Goal: Find specific page/section: Find specific page/section

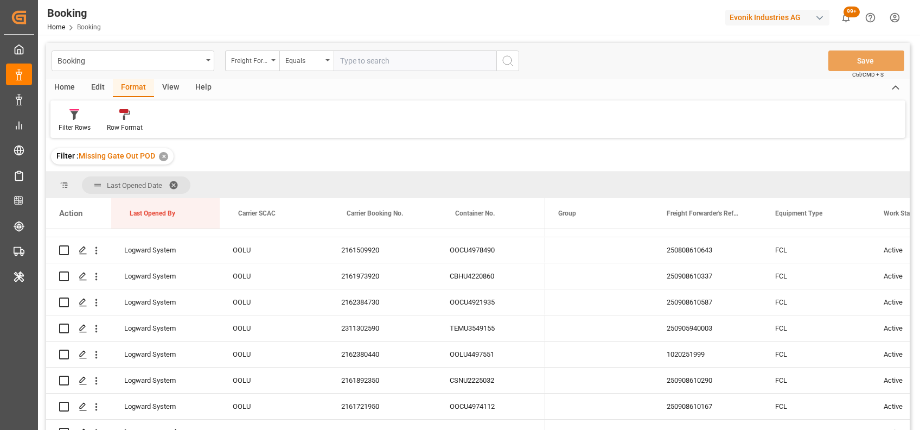
click at [340, 62] on input "text" at bounding box center [415, 60] width 163 height 21
paste input "251008610646"
type input "251008610646"
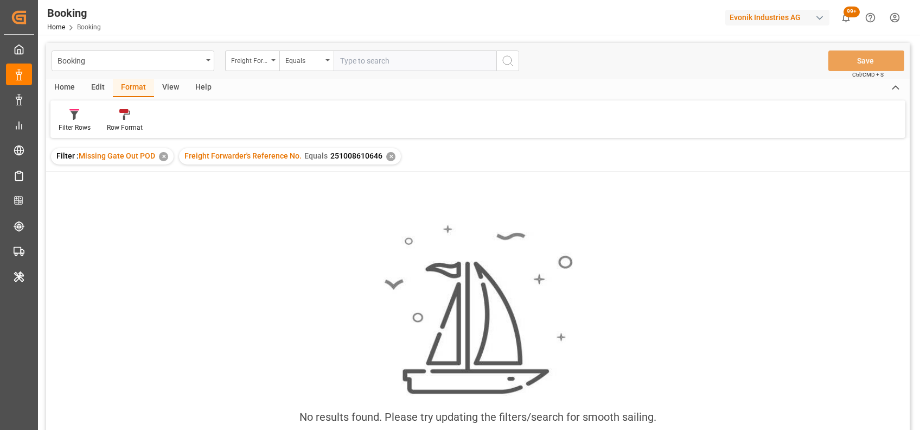
click at [162, 156] on div "✕" at bounding box center [163, 156] width 9 height 9
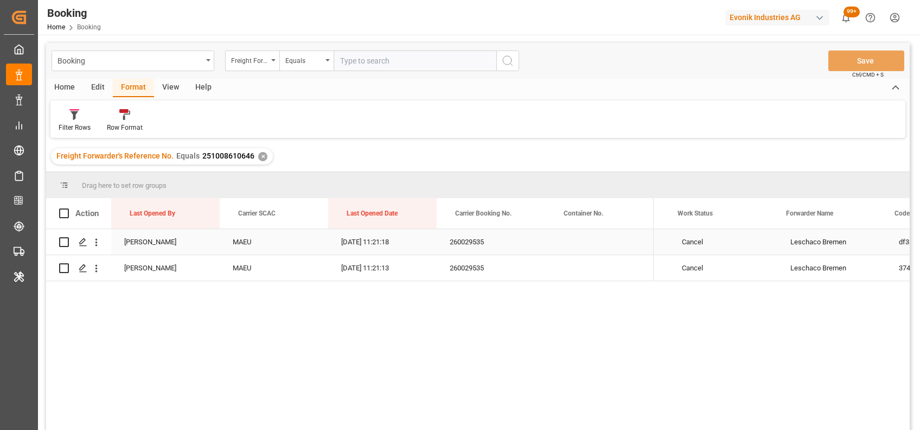
scroll to position [0, 207]
click at [271, 64] on div "Freight Forwarder's Reference No." at bounding box center [252, 60] width 54 height 21
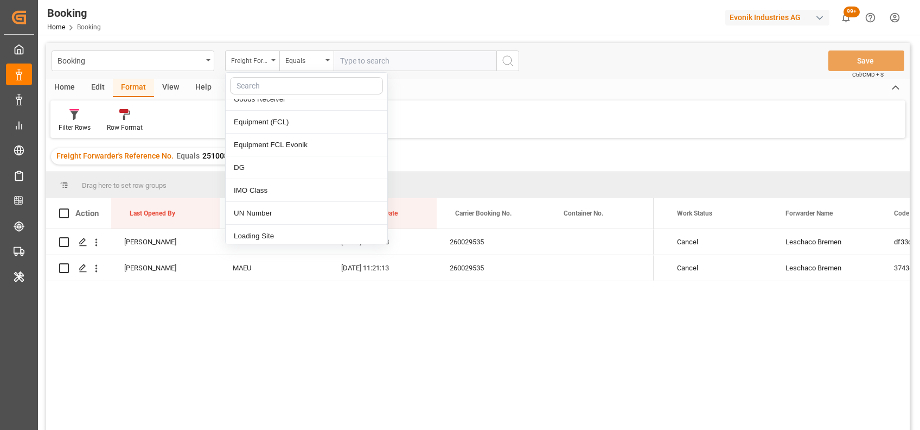
scroll to position [478, 0]
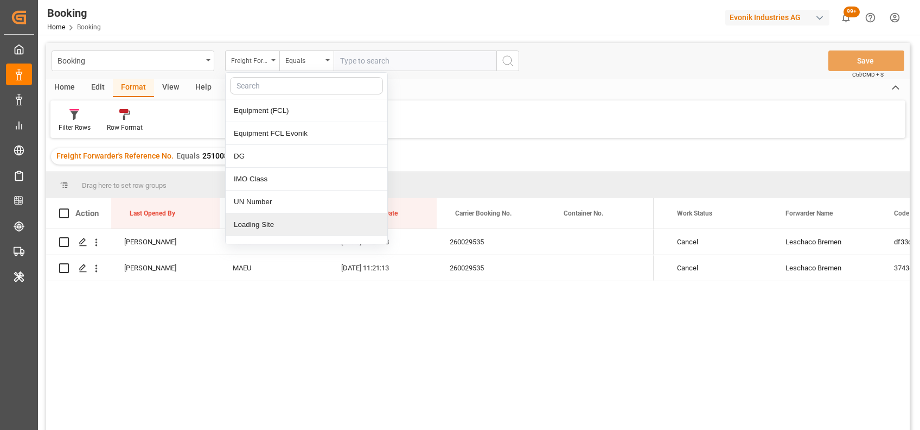
click at [317, 343] on div "[PERSON_NAME] [DATE] 11:21:18 260029535 [PERSON_NAME] [DATE] 11:21:13 260029535…" at bounding box center [477, 331] width 863 height 204
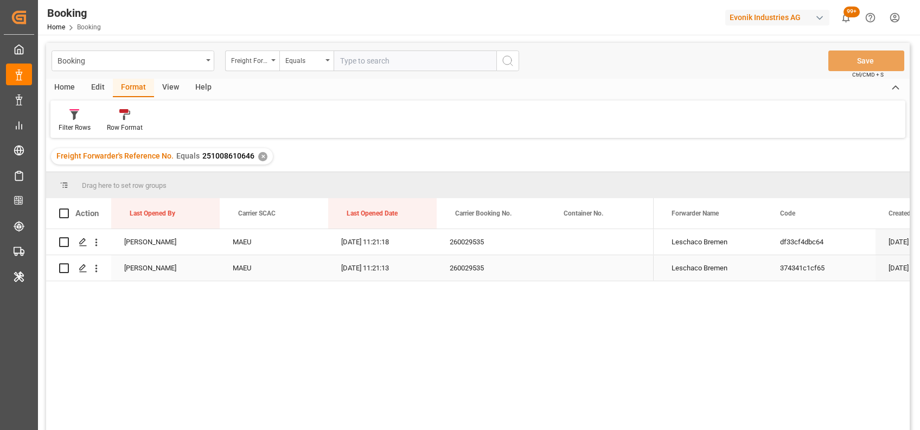
scroll to position [0, 317]
click at [392, 71] on input "text" at bounding box center [415, 60] width 163 height 21
paste input "d70b6bccfa4c"
type input "d70b6bccfa4c"
click at [274, 61] on icon "open menu" at bounding box center [273, 60] width 4 height 2
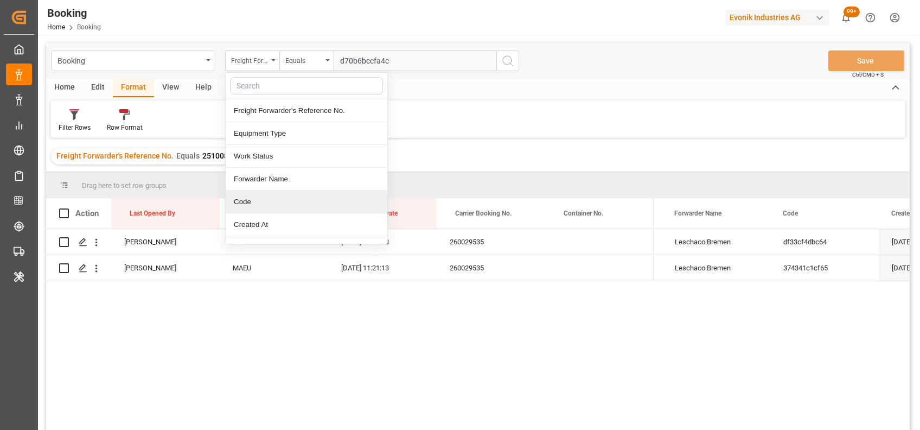
click at [268, 197] on div "Code" at bounding box center [307, 201] width 162 height 23
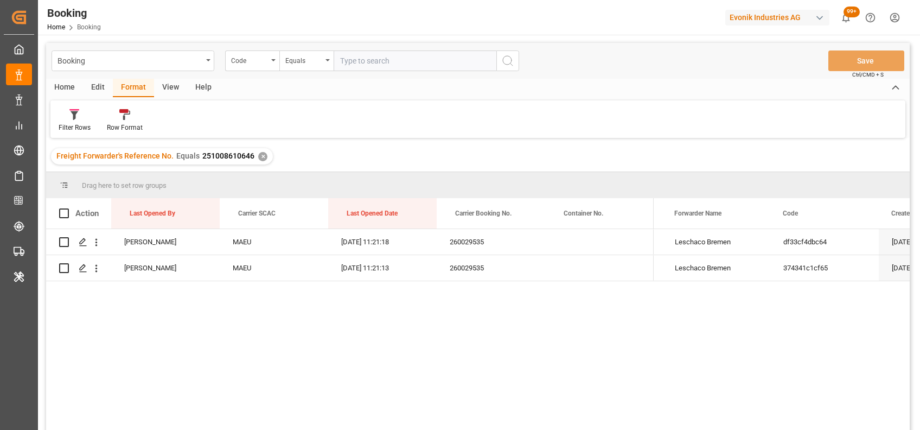
click at [362, 65] on input "text" at bounding box center [415, 60] width 163 height 21
paste input "d70b6bccfa4c"
type input "d70b6bccfa4c"
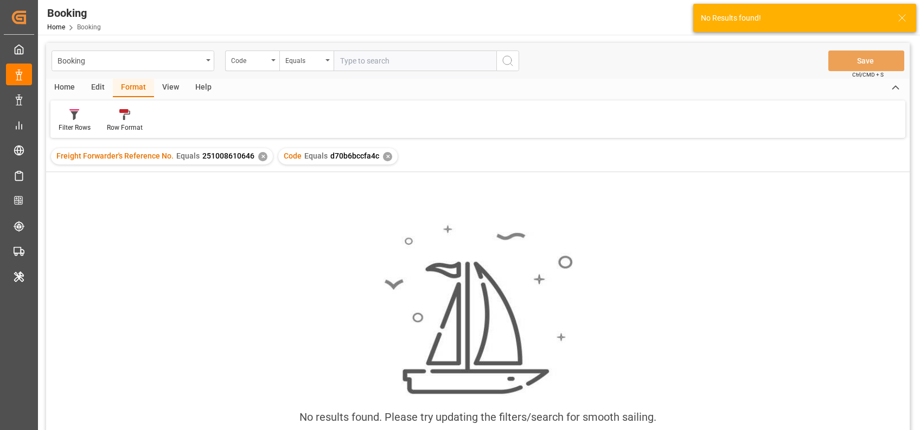
click at [258, 156] on div "✕" at bounding box center [262, 156] width 9 height 9
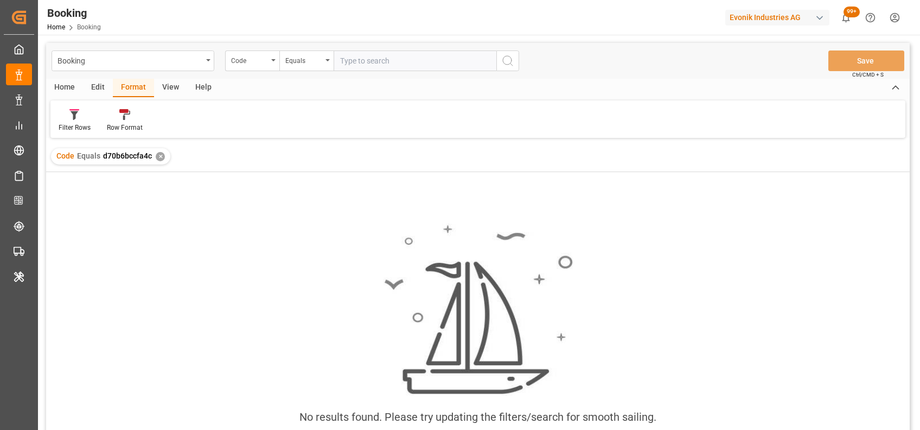
click at [161, 158] on div "✕" at bounding box center [160, 156] width 9 height 9
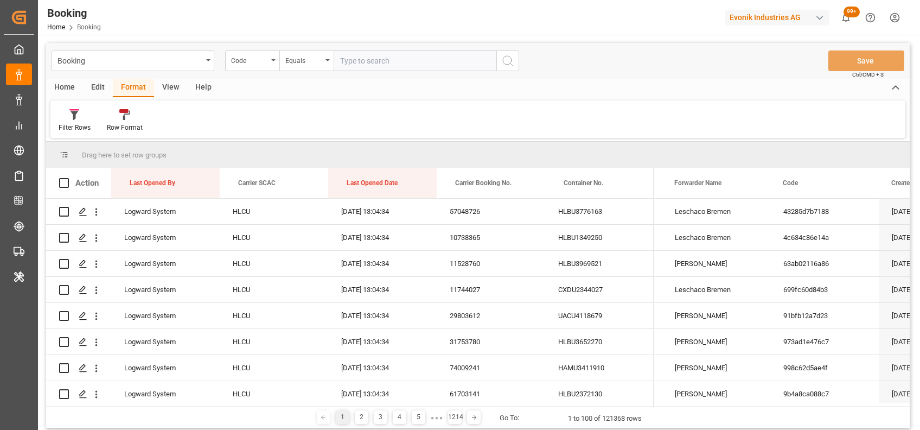
click at [668, 87] on div "Home Edit Format View Help" at bounding box center [477, 88] width 863 height 18
